Goal: Task Accomplishment & Management: Complete application form

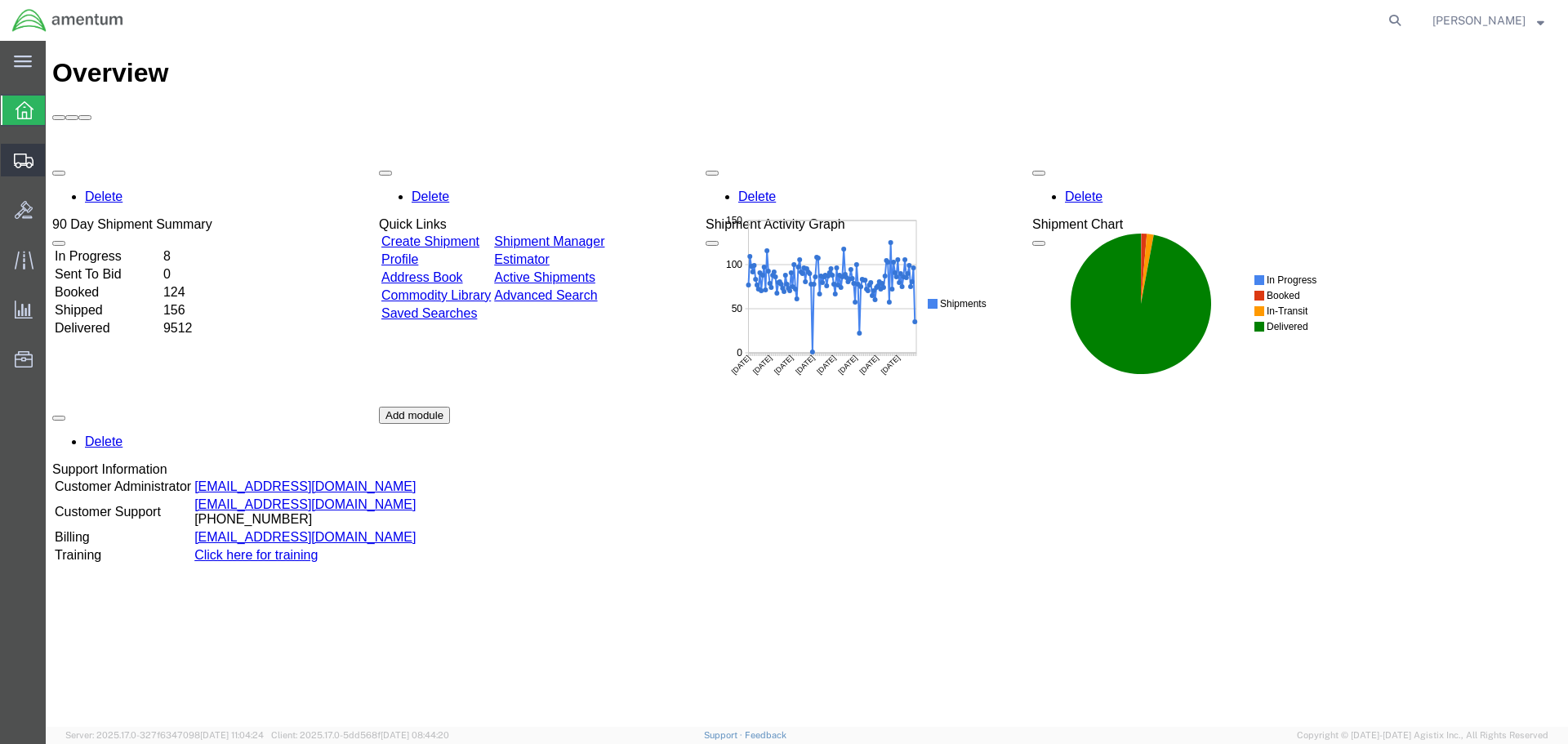
click at [0, 0] on span "Create Shipment" at bounding box center [0, 0] width 0 height 0
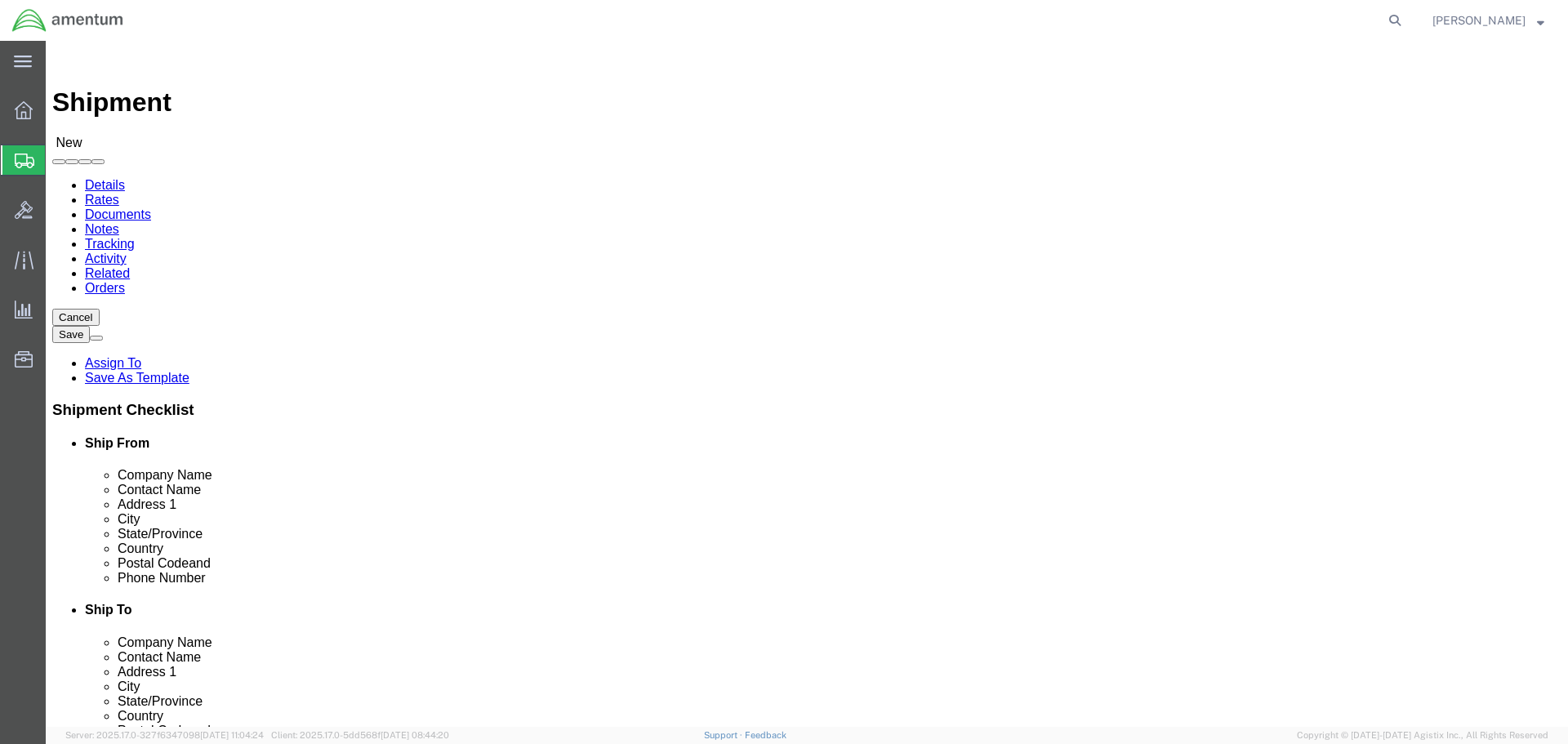
select select
type input "EFO"
select select "49831"
select select "[GEOGRAPHIC_DATA]"
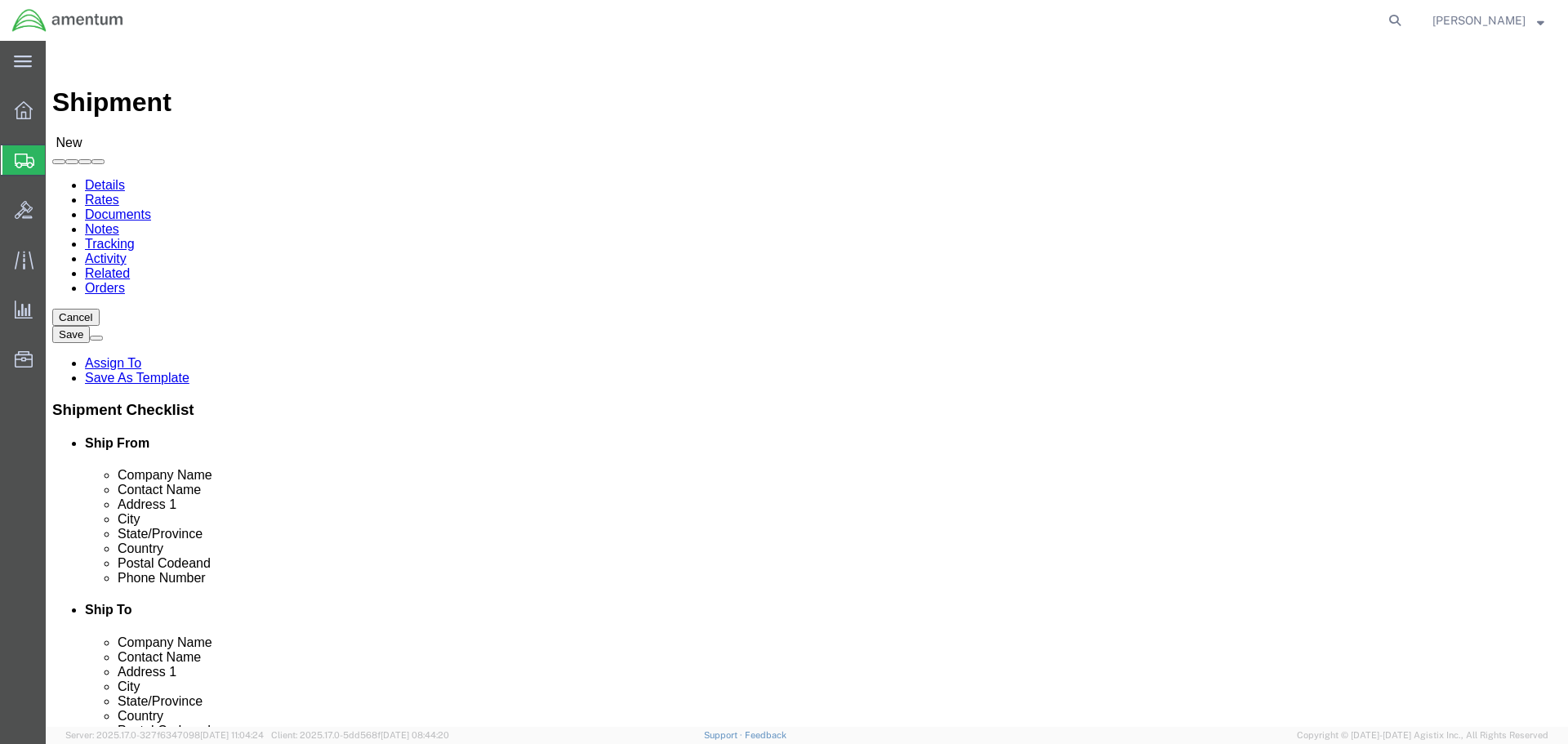
drag, startPoint x: 332, startPoint y: 602, endPoint x: 86, endPoint y: 625, distance: 247.1
click div "Location [GEOGRAPHIC_DATA], [GEOGRAPHIC_DATA] My Profile Location [PHONE_NUMBER…"
paste input "[PERSON_NAME].[PERSON_NAME]@associates."
type input "[PERSON_NAME][EMAIL_ADDRESS][PERSON_NAME][DOMAIN_NAME]"
click input "text"
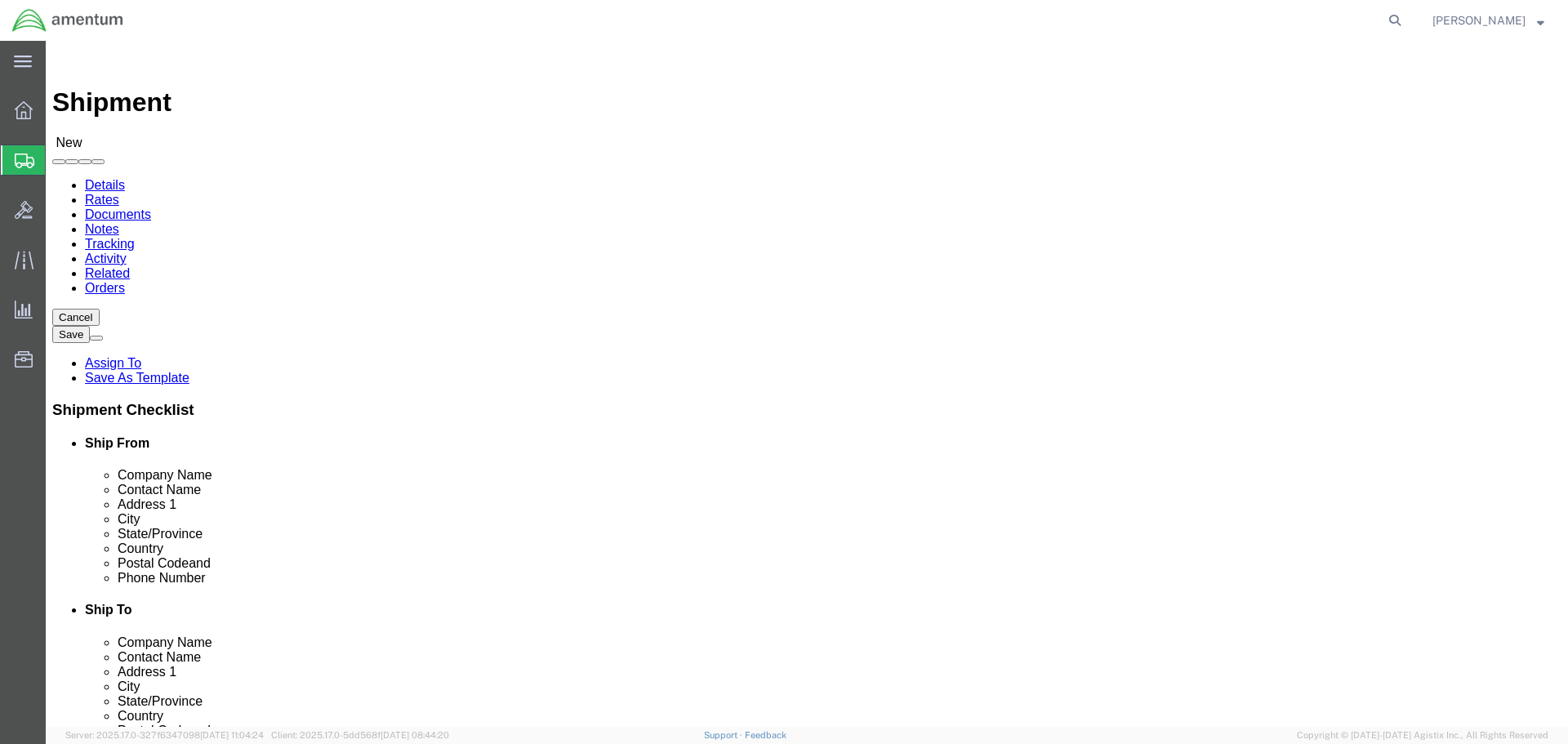
type input "AVIATION PLUS"
click p "- AVIATION PLUS INC - (REPAIR CBP0006163) [STREET_ADDRESS]"
select select "FL"
type input "AVIATION PLUS INC"
click input "text"
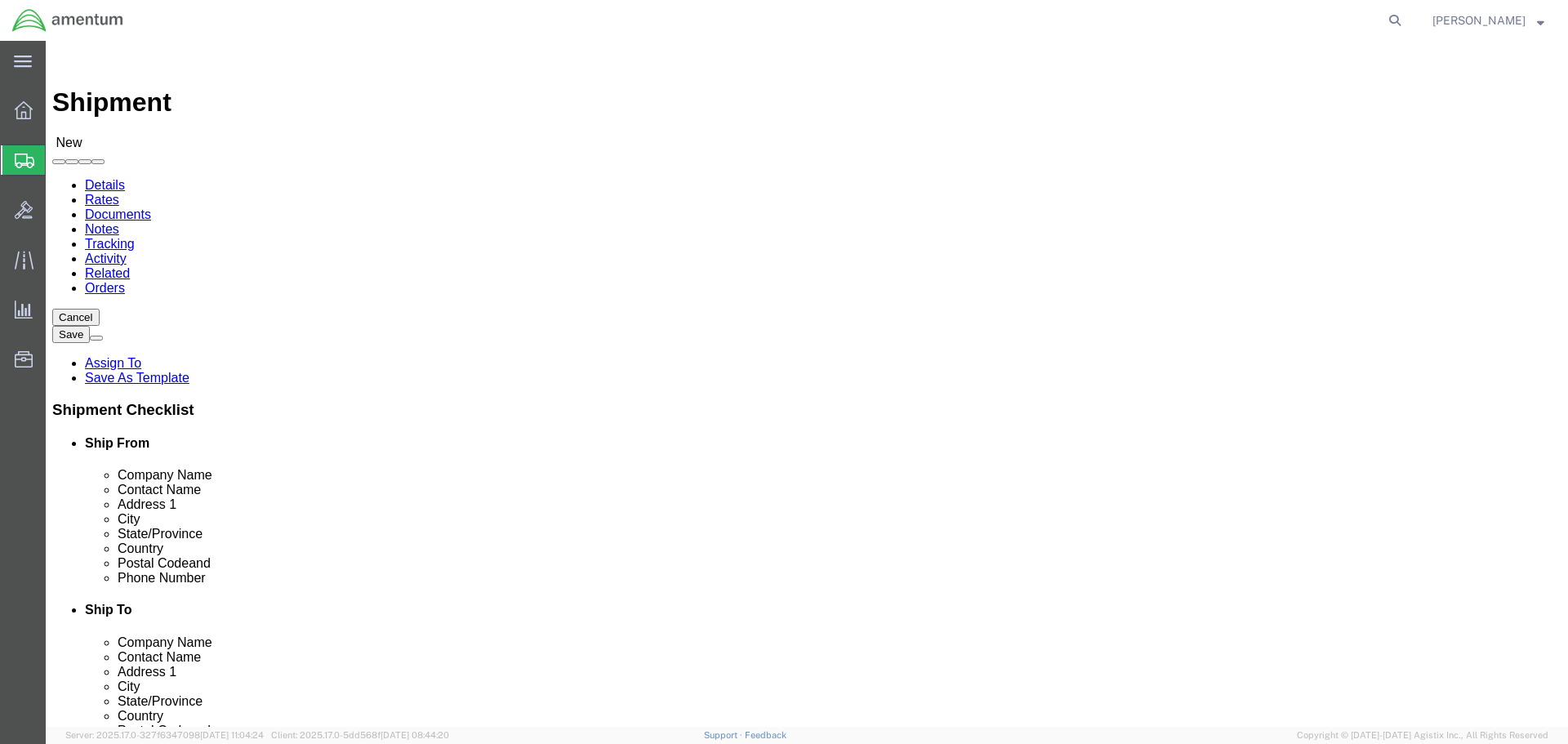
drag, startPoint x: 976, startPoint y: 331, endPoint x: 868, endPoint y: 338, distance: 108.2
click input "REPAIR CBP0043329"
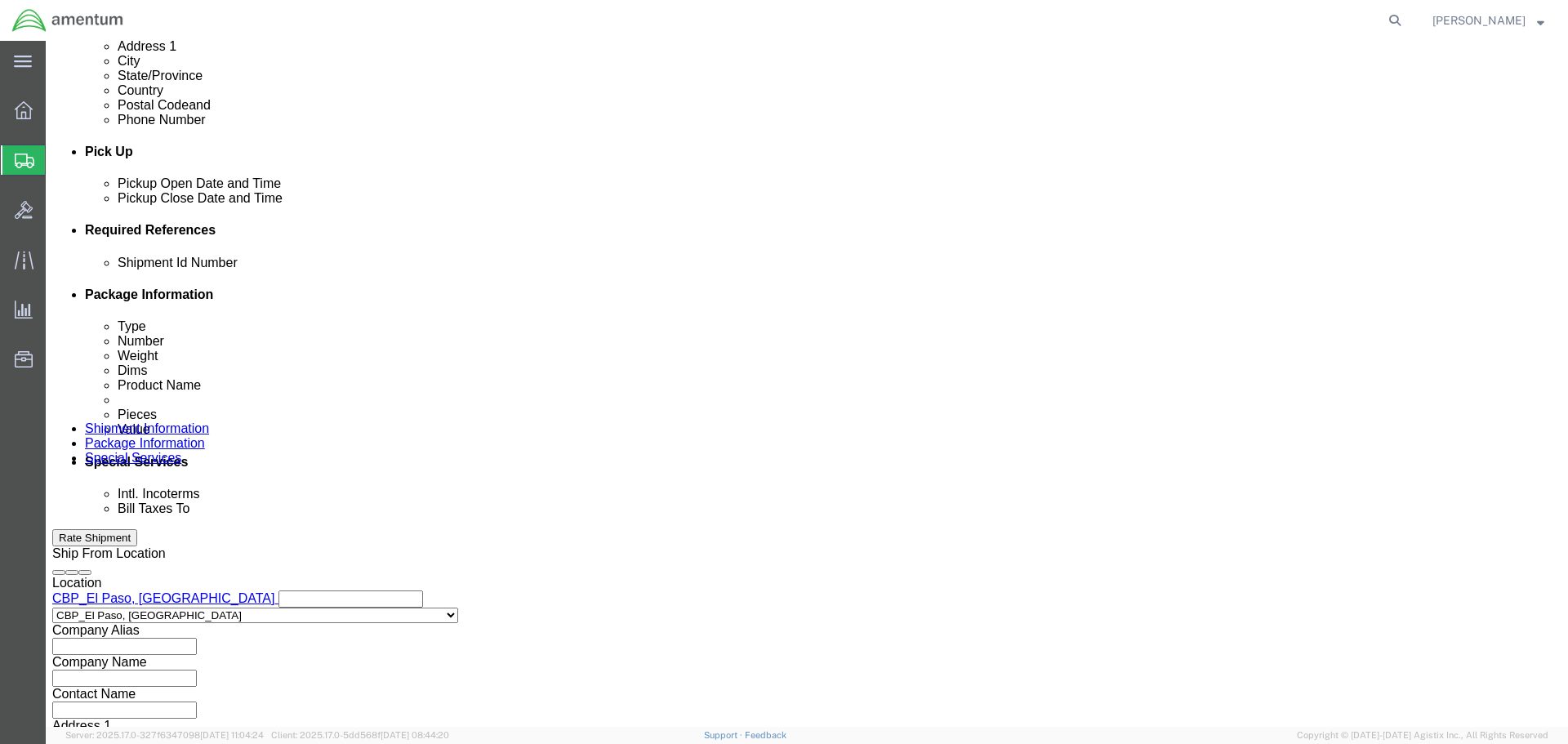
scroll to position [653, 0]
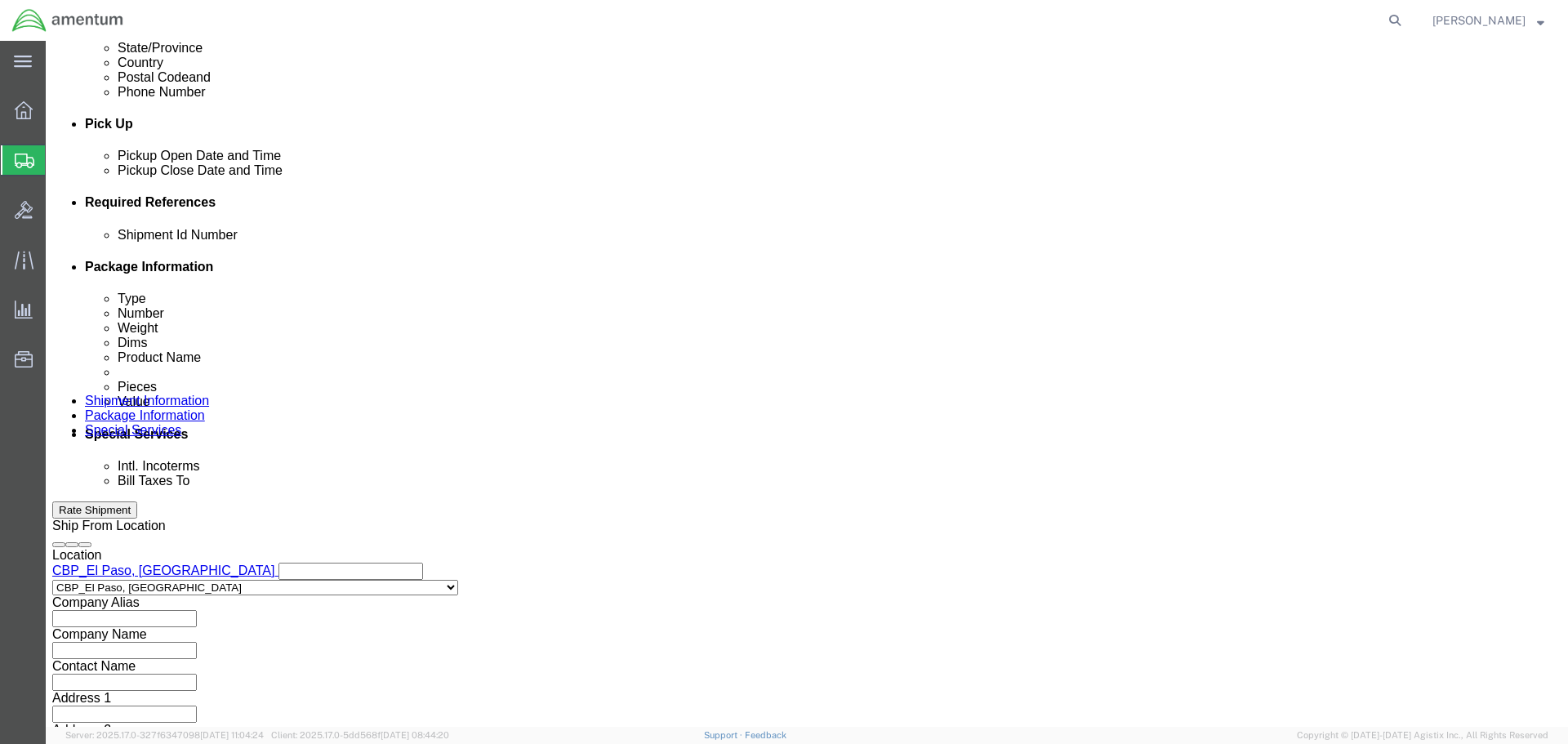
type input "REPAIR CBP0043329"
click button "Add reference"
click input "text"
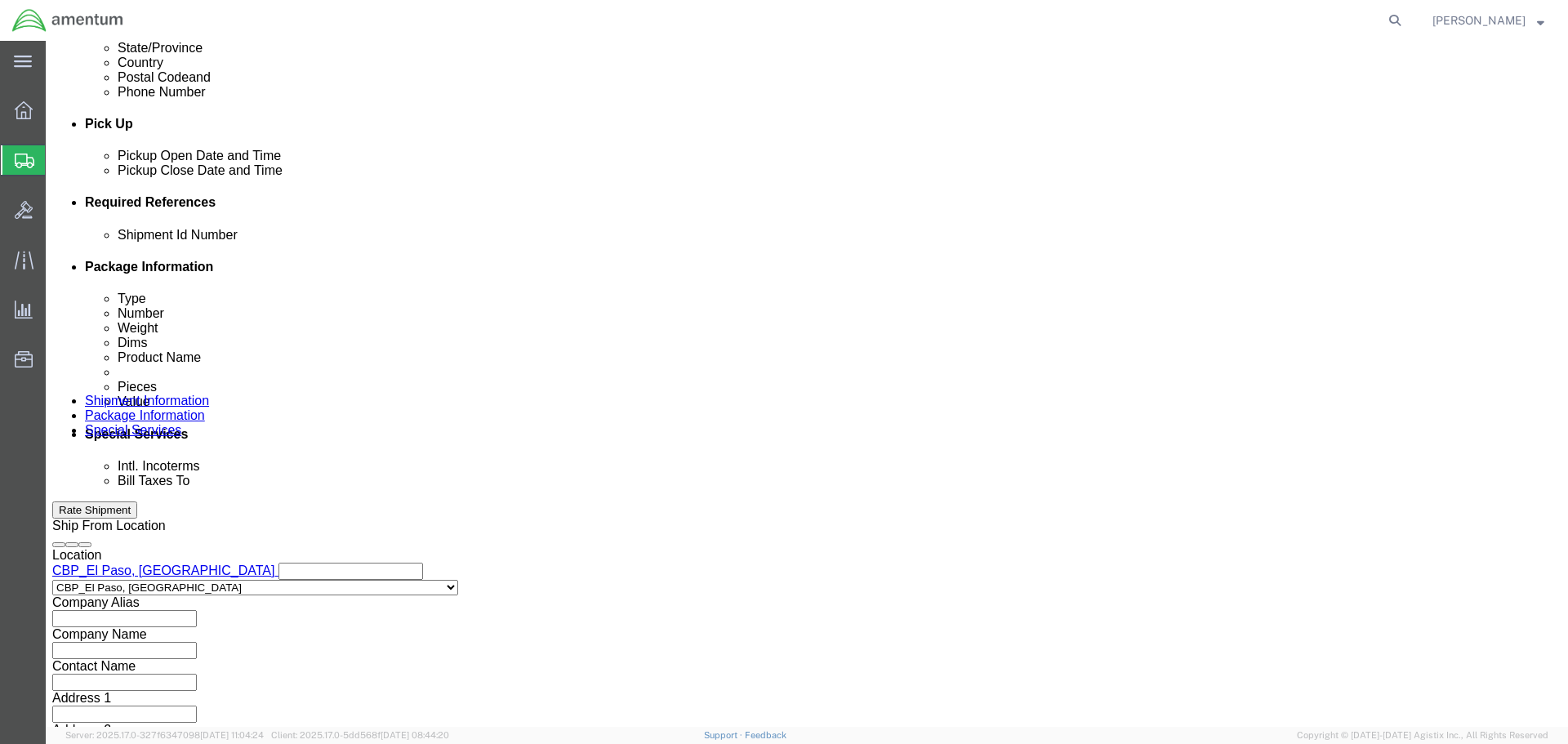
paste input "CBP0043329"
type input "CBP0043329"
select select "CUSTREF"
paste input "CBP0043329"
type input "CBP0043329"
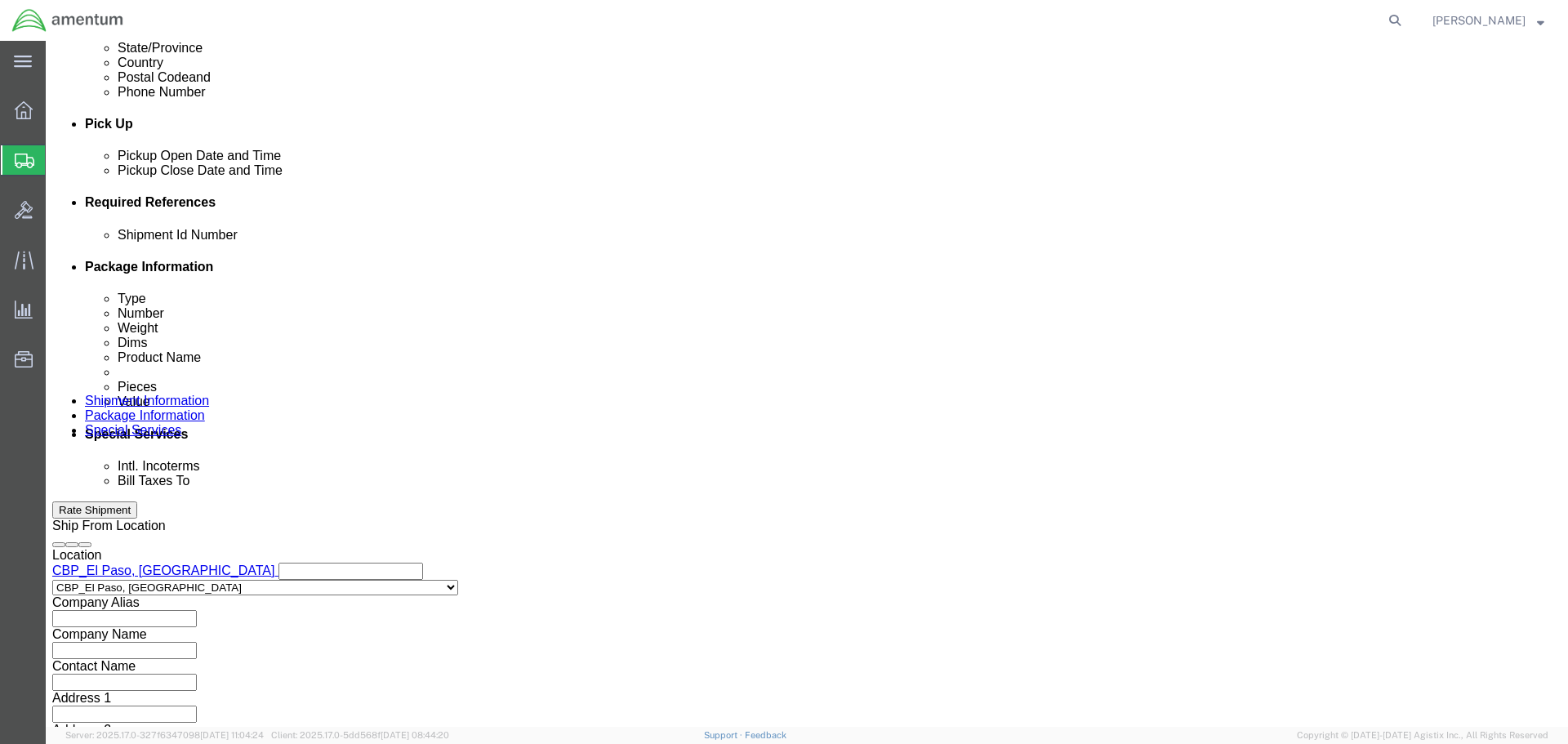
select select "DEPT"
type input "CBP"
select select "PROJNUM"
type input "6118.03.03.2219.000.NLS.0000"
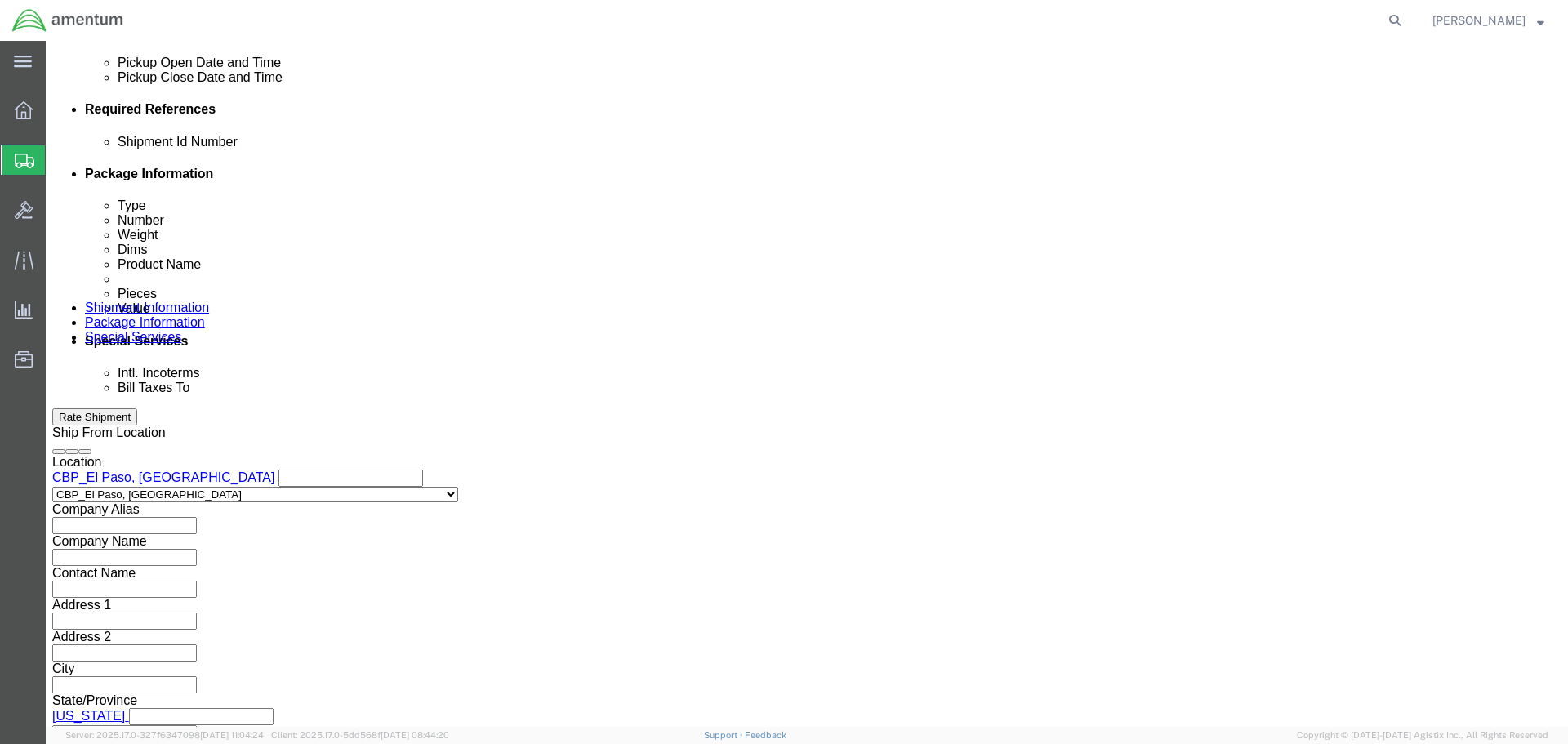
scroll to position [748, 0]
click button "Continue"
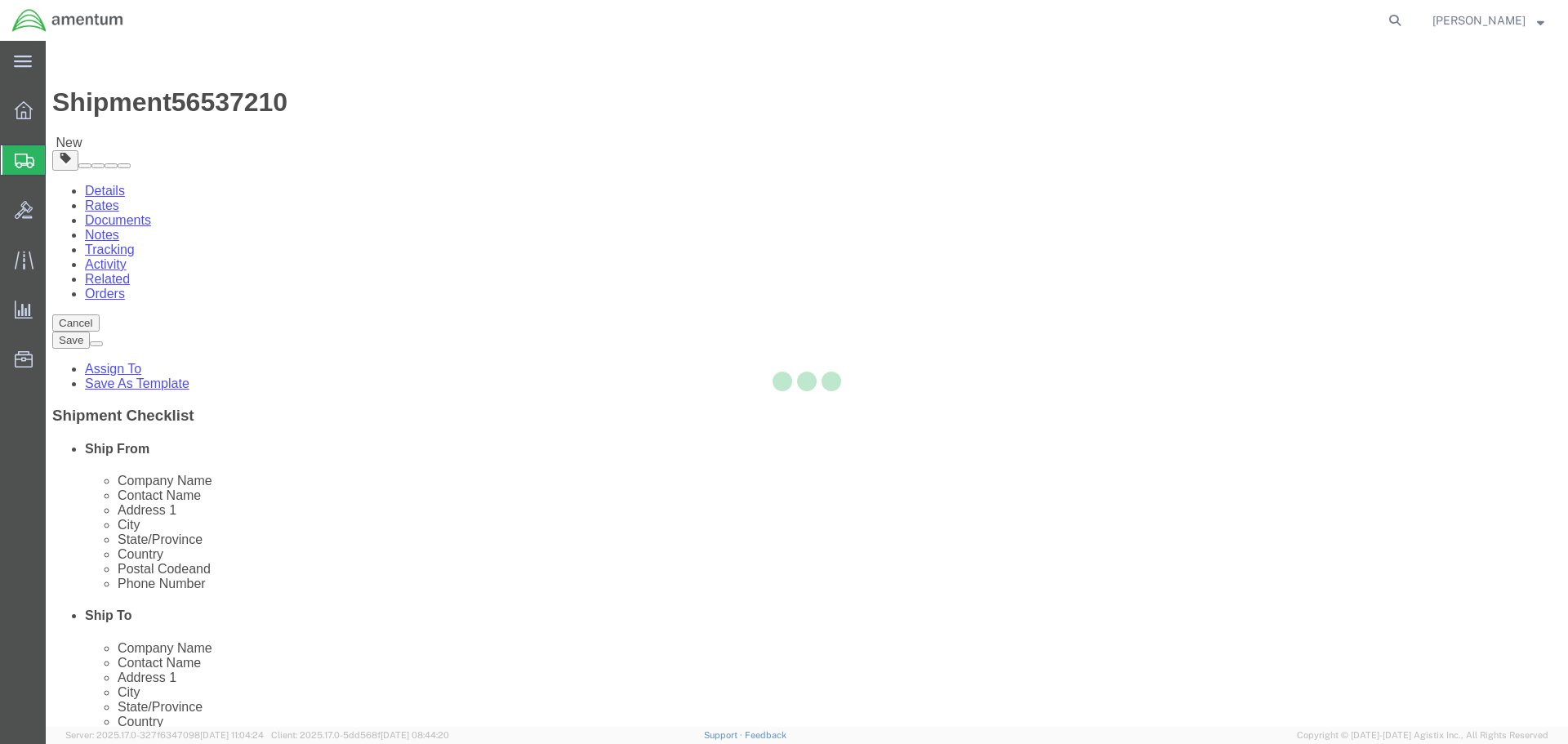
select select "CBOX"
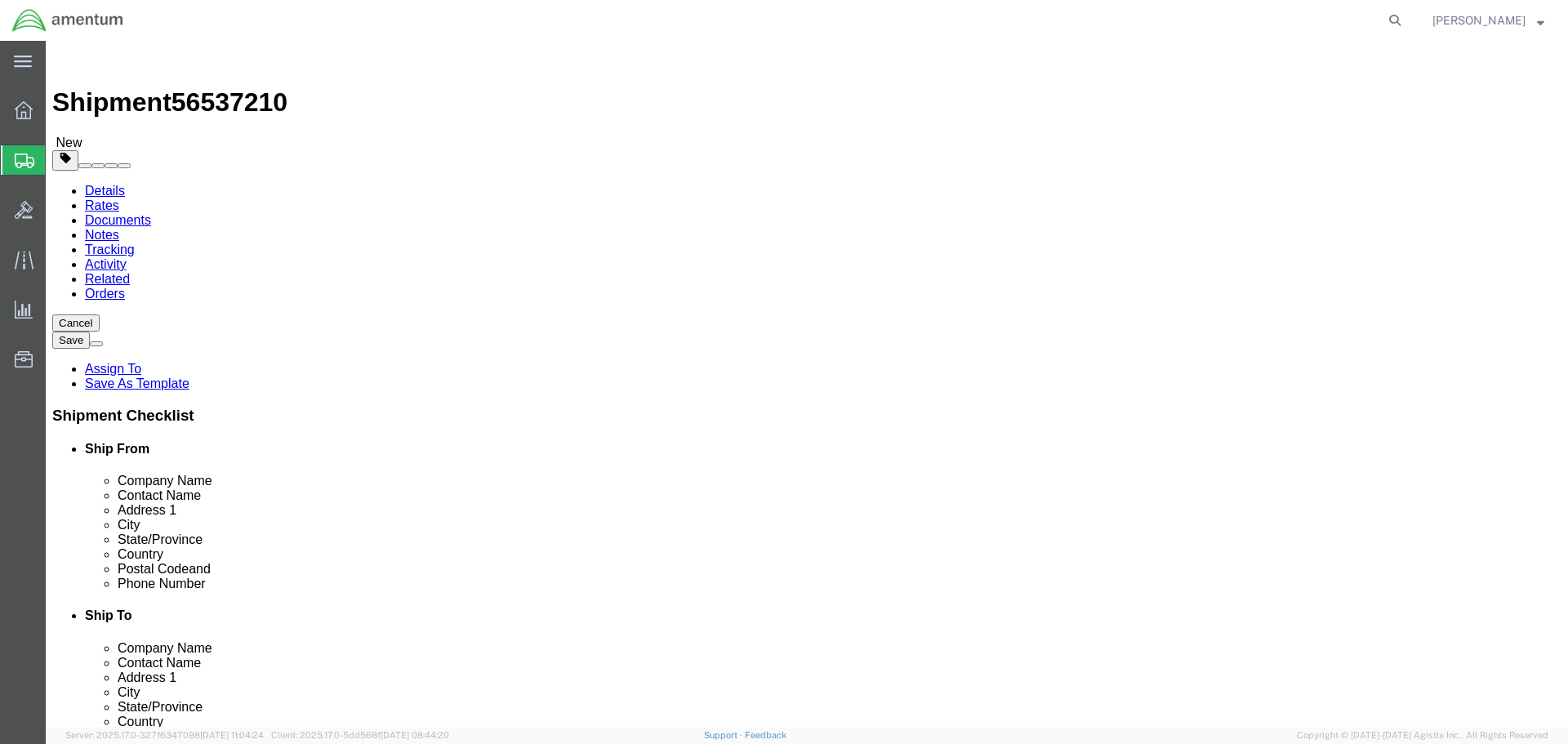
click input "1"
type input "8"
type input "6"
type input "10"
type input "2"
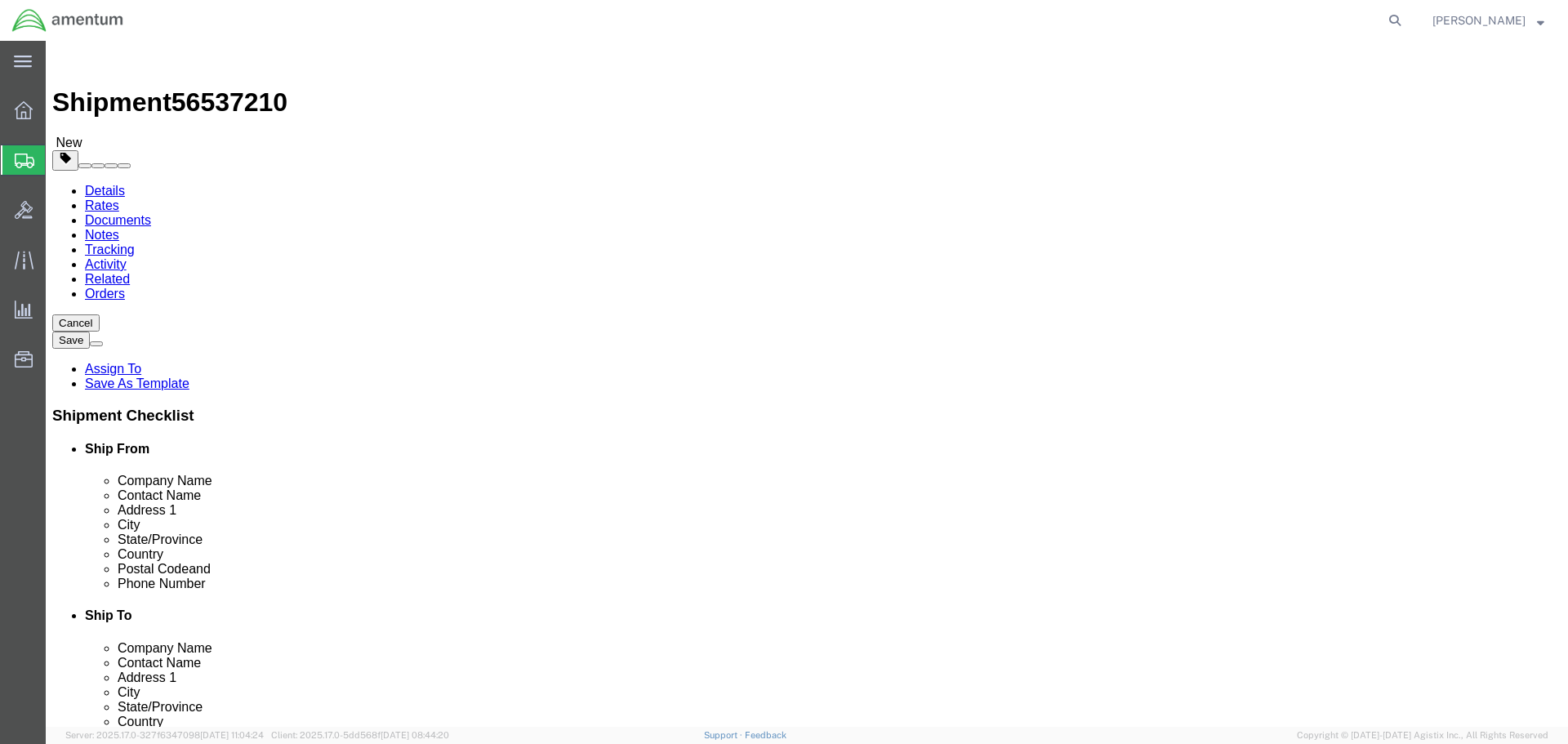
click link "Add Content"
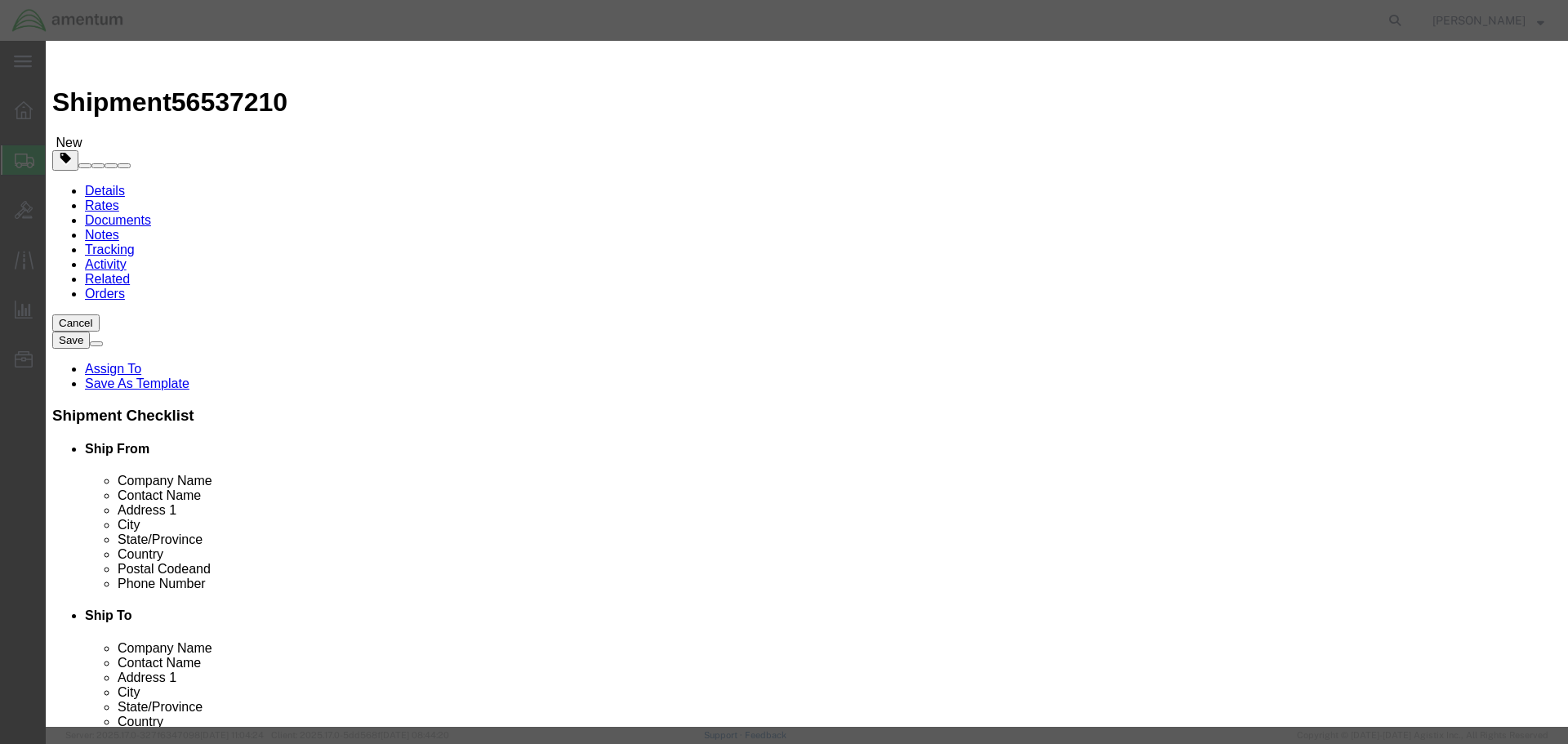
click input "text"
type input "AIRCRAFT PARTS"
type input "1"
type input "100"
select select "USD"
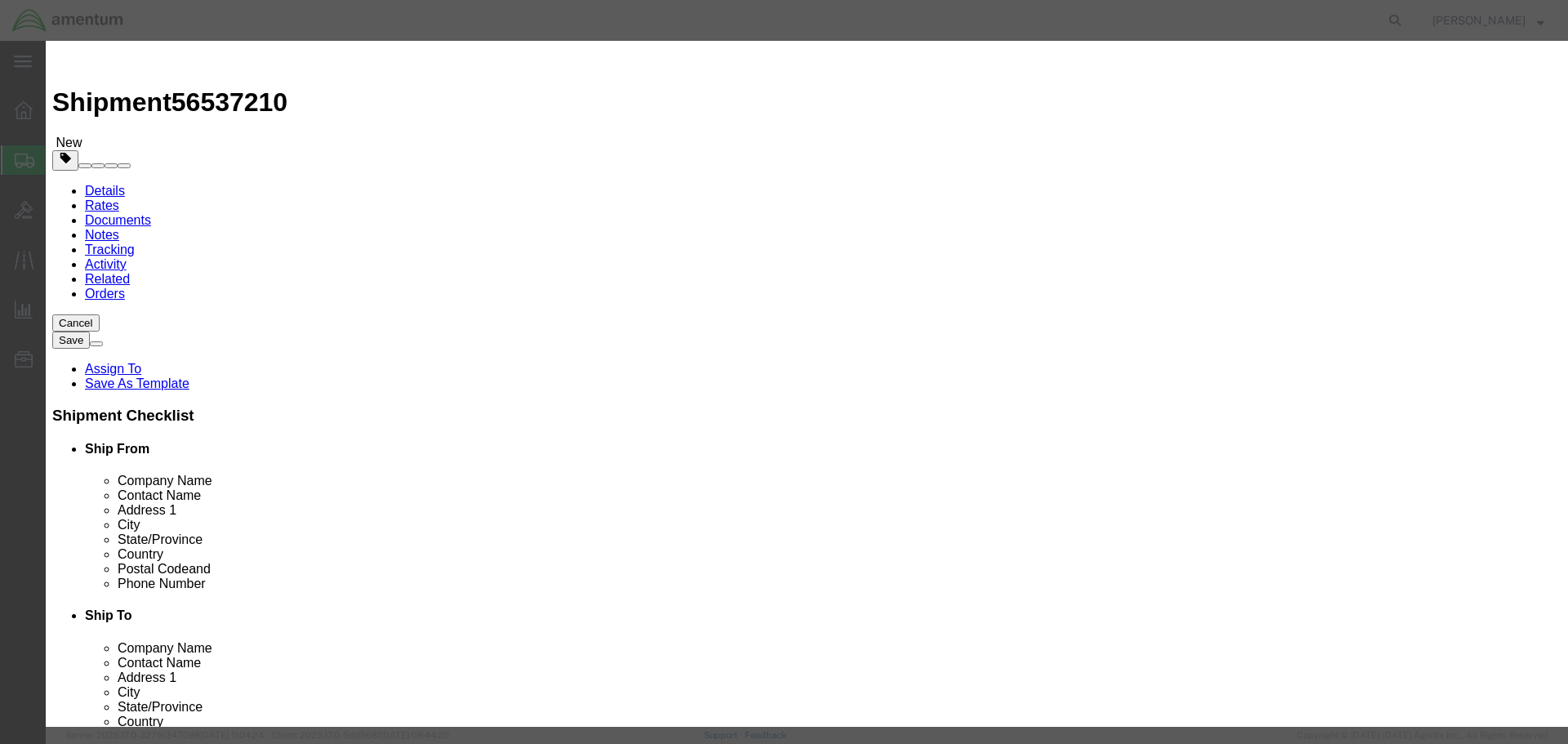
click div "Save & Add Another Save & Close Close"
click button "Save & Close"
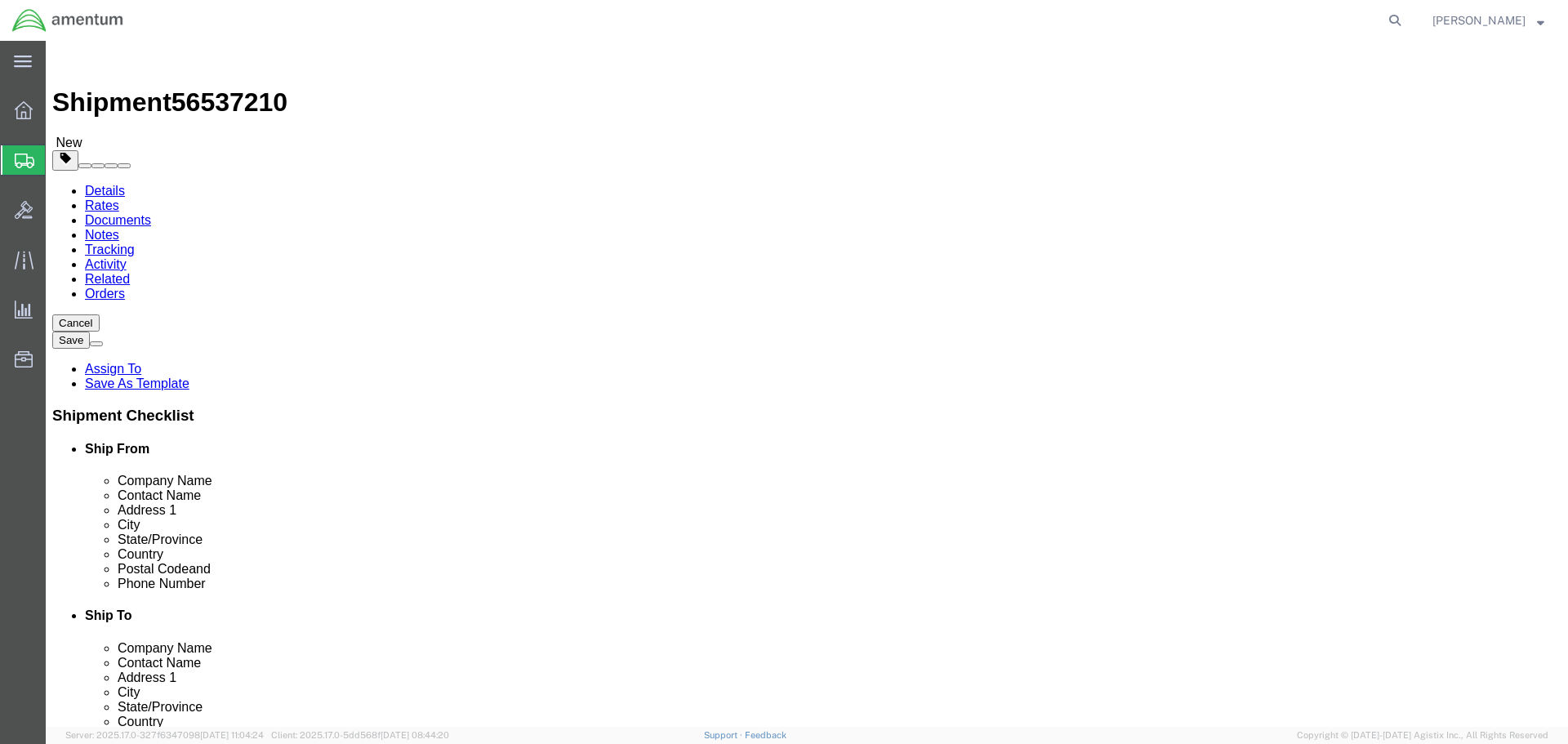
click button "Rate Shipment"
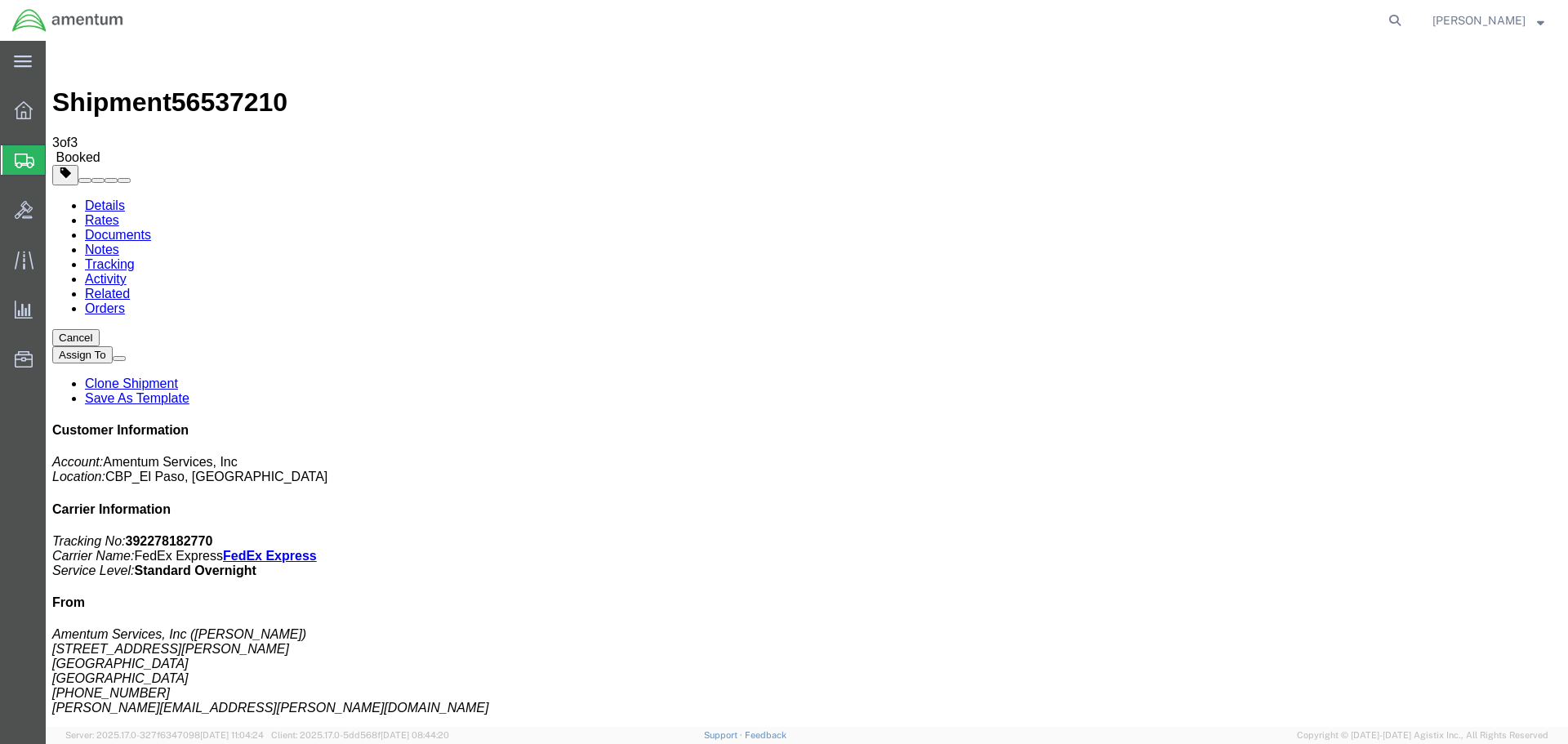
drag, startPoint x: 178, startPoint y: 288, endPoint x: 216, endPoint y: 344, distance: 67.7
